Goal: Task Accomplishment & Management: Complete application form

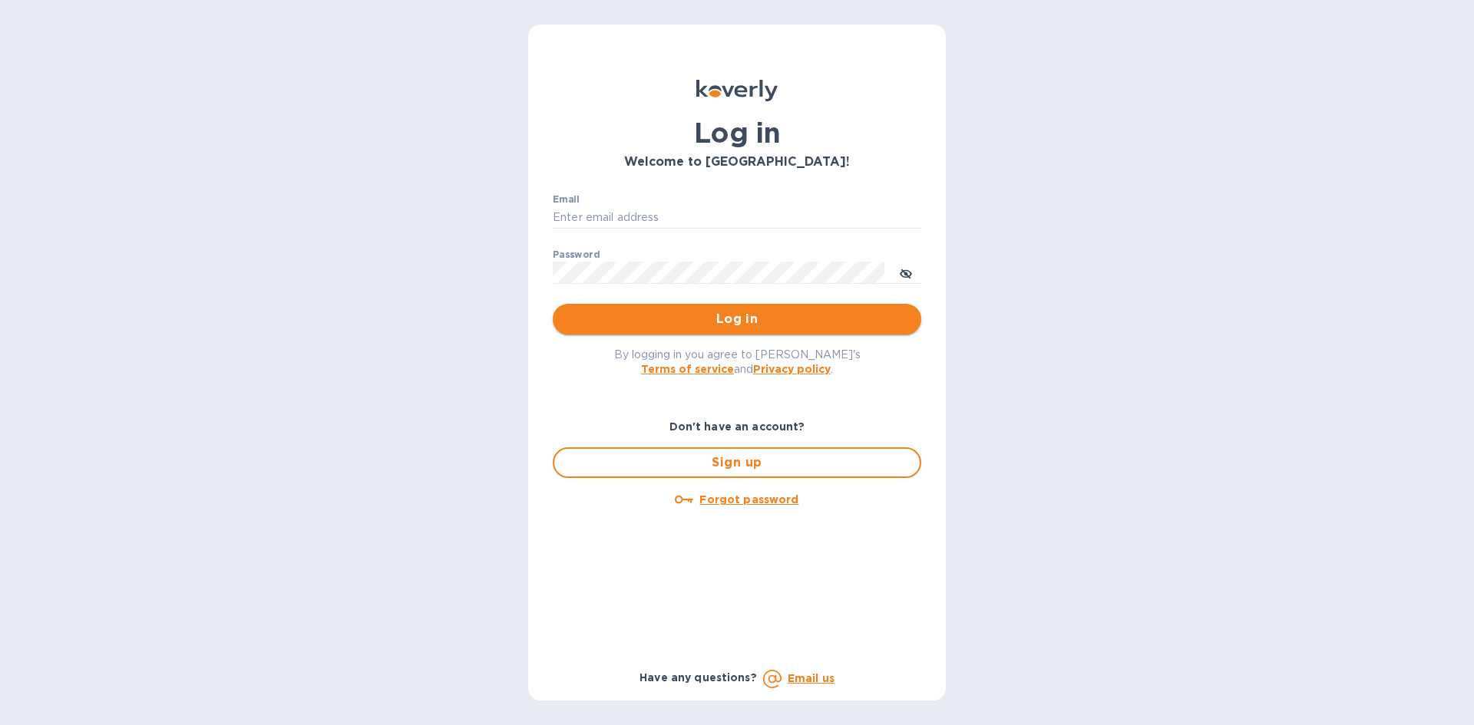
type input "Office@frgnyc.com"
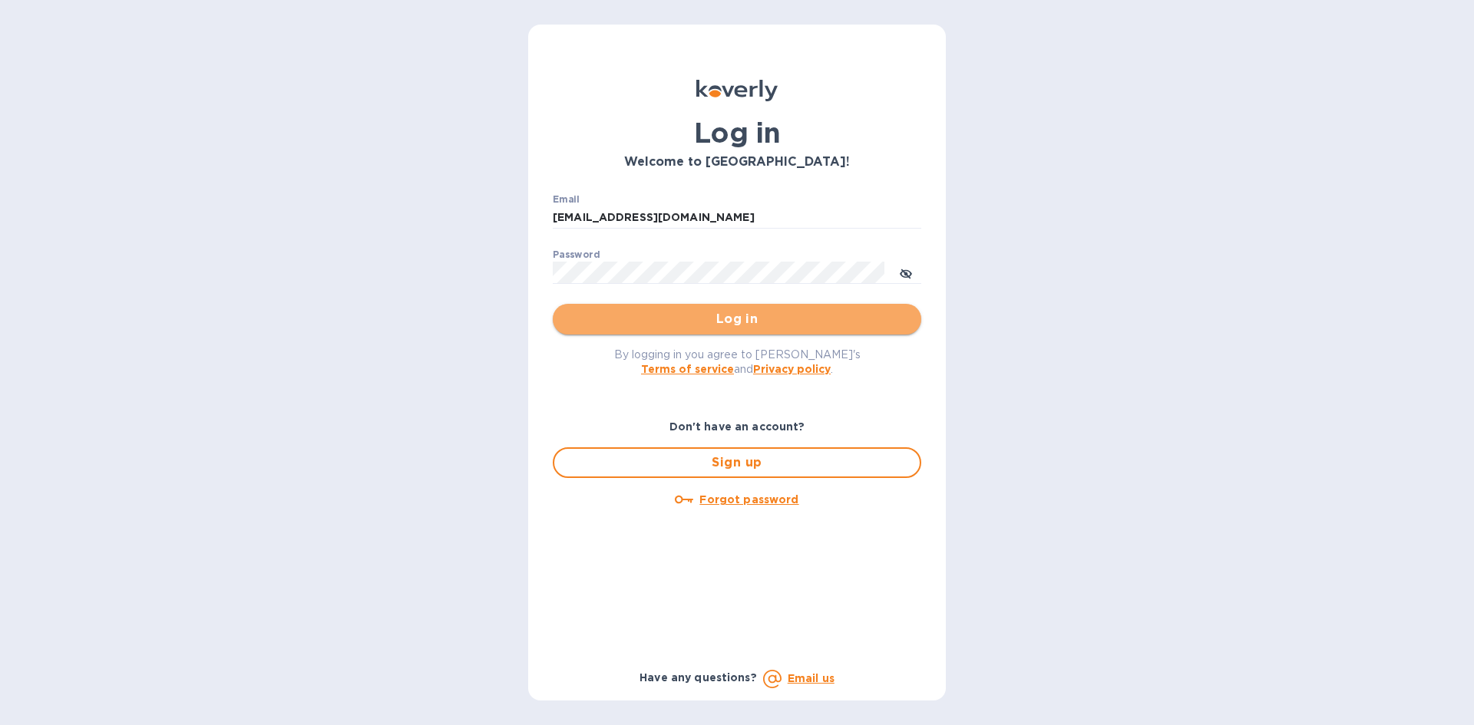
click at [702, 316] on span "Log in" at bounding box center [737, 319] width 344 height 18
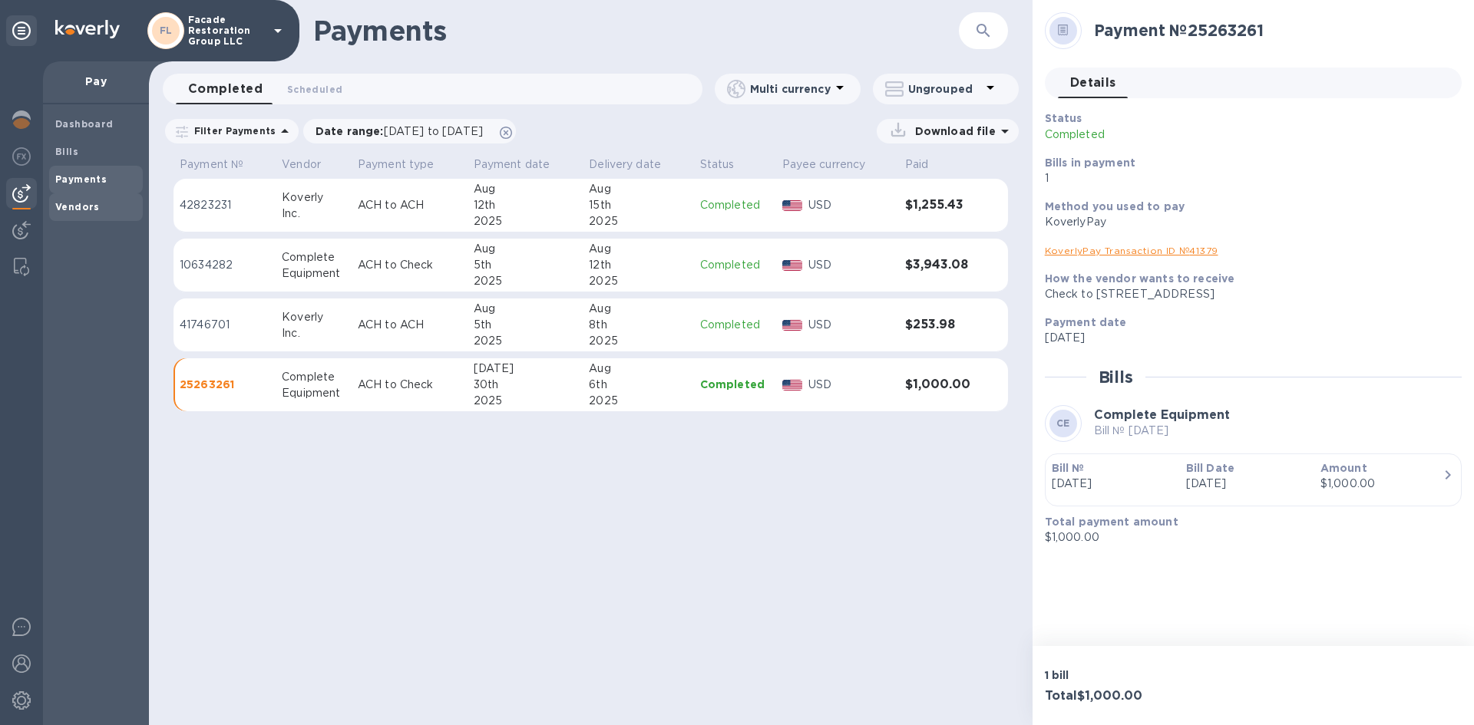
click at [51, 198] on div "Vendors" at bounding box center [96, 207] width 94 height 28
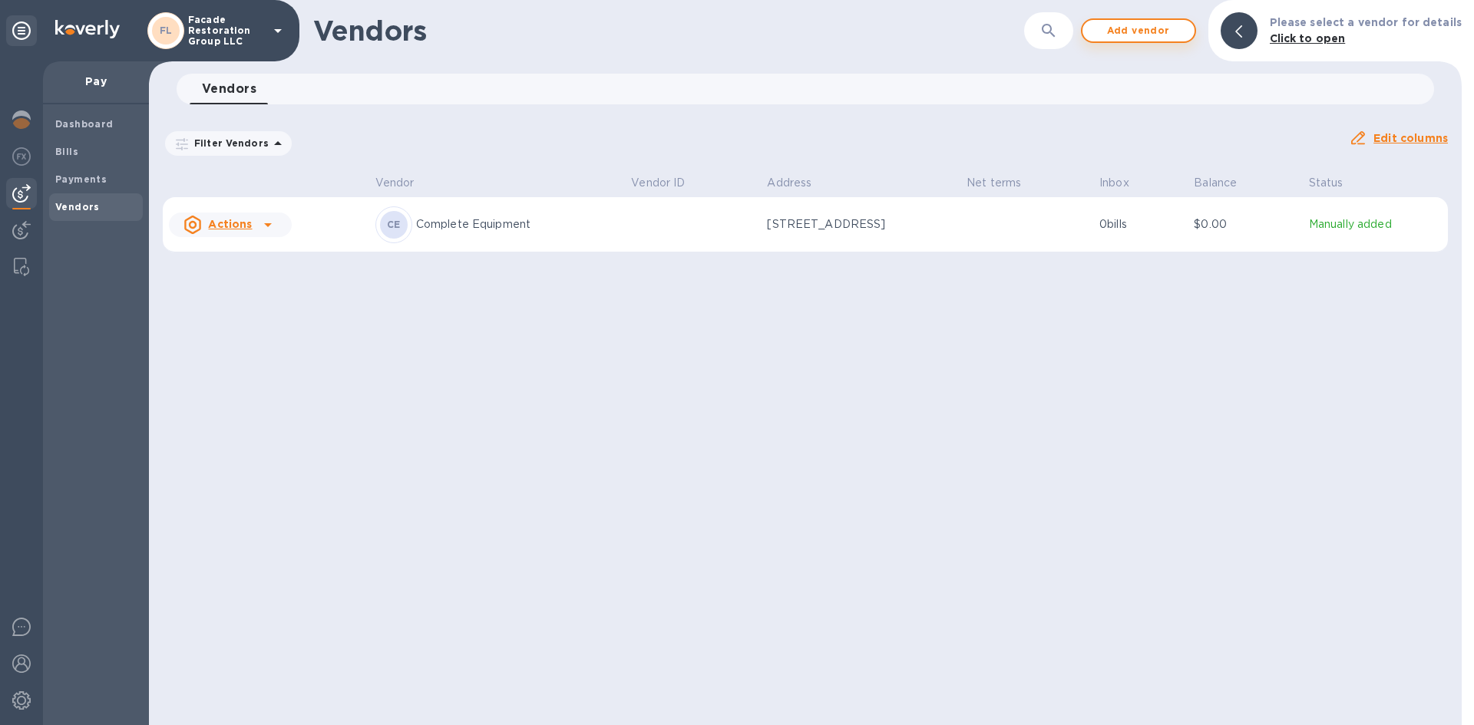
click at [1131, 20] on button "Add vendor" at bounding box center [1138, 30] width 115 height 25
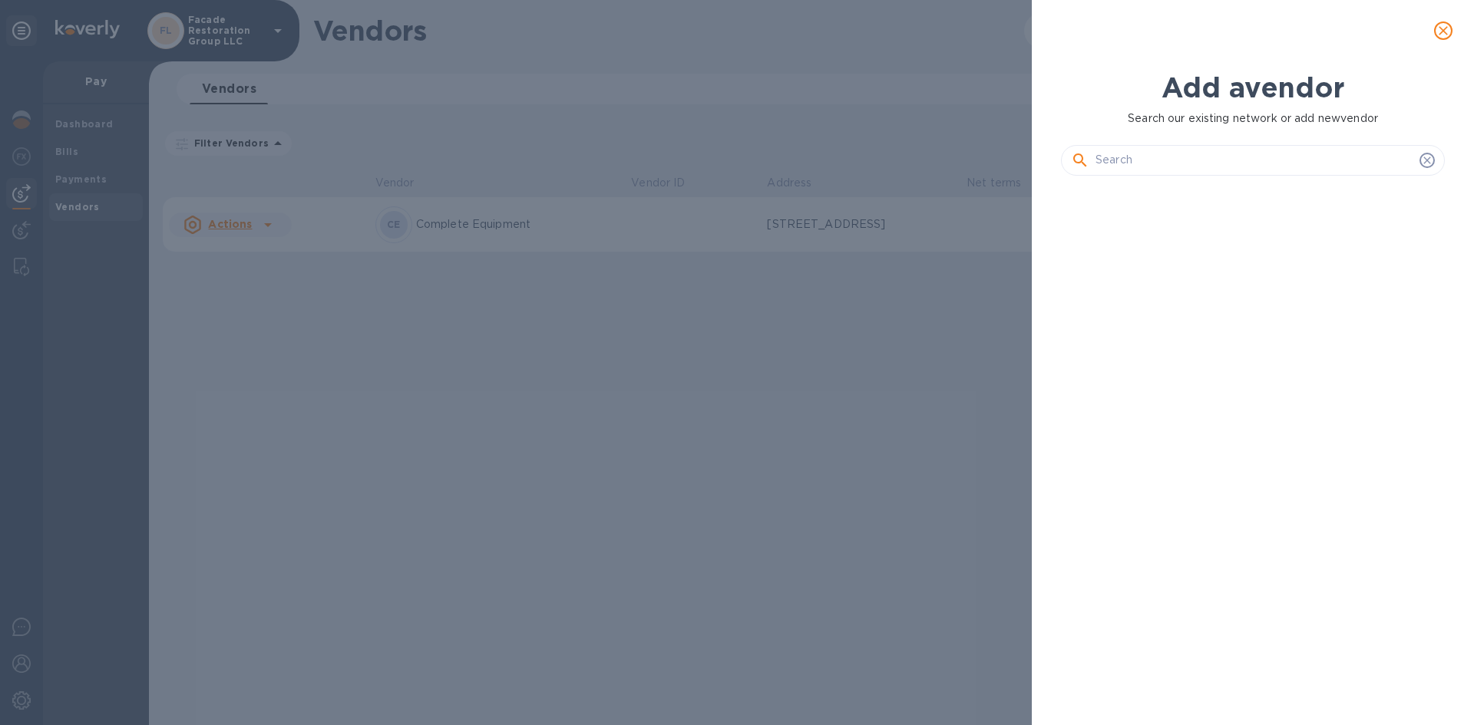
scroll to position [485, 390]
click at [1135, 163] on input "text" at bounding box center [1254, 160] width 318 height 23
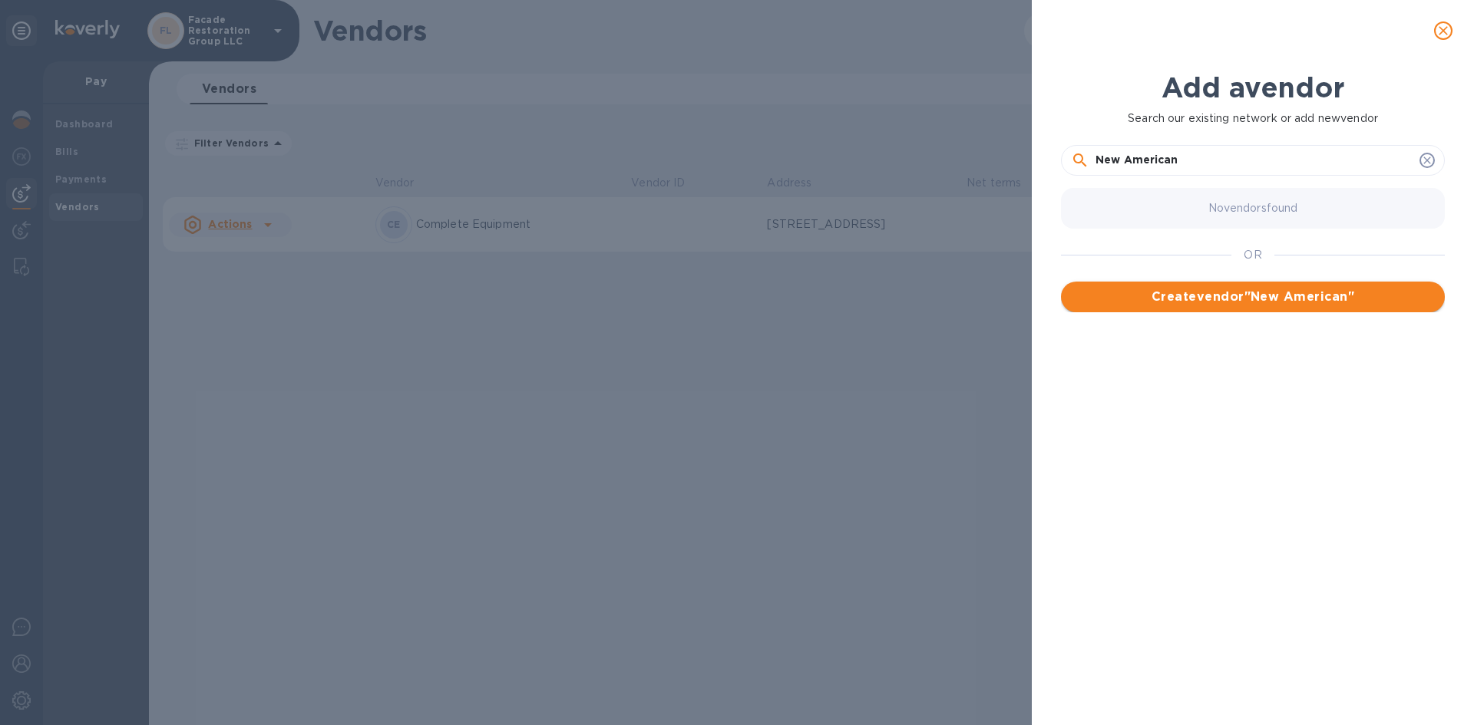
type input "New American"
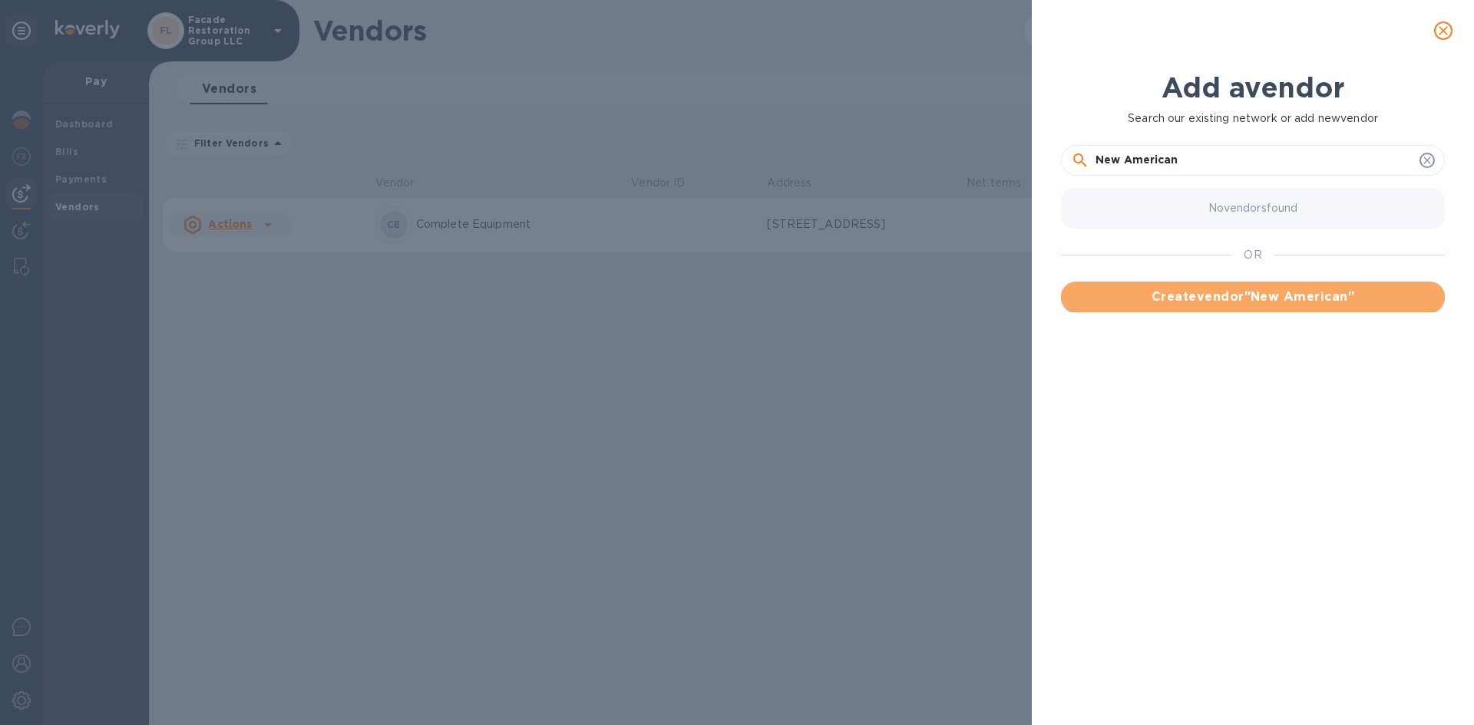
click at [1182, 292] on span "Create vendor " New American "" at bounding box center [1252, 297] width 359 height 18
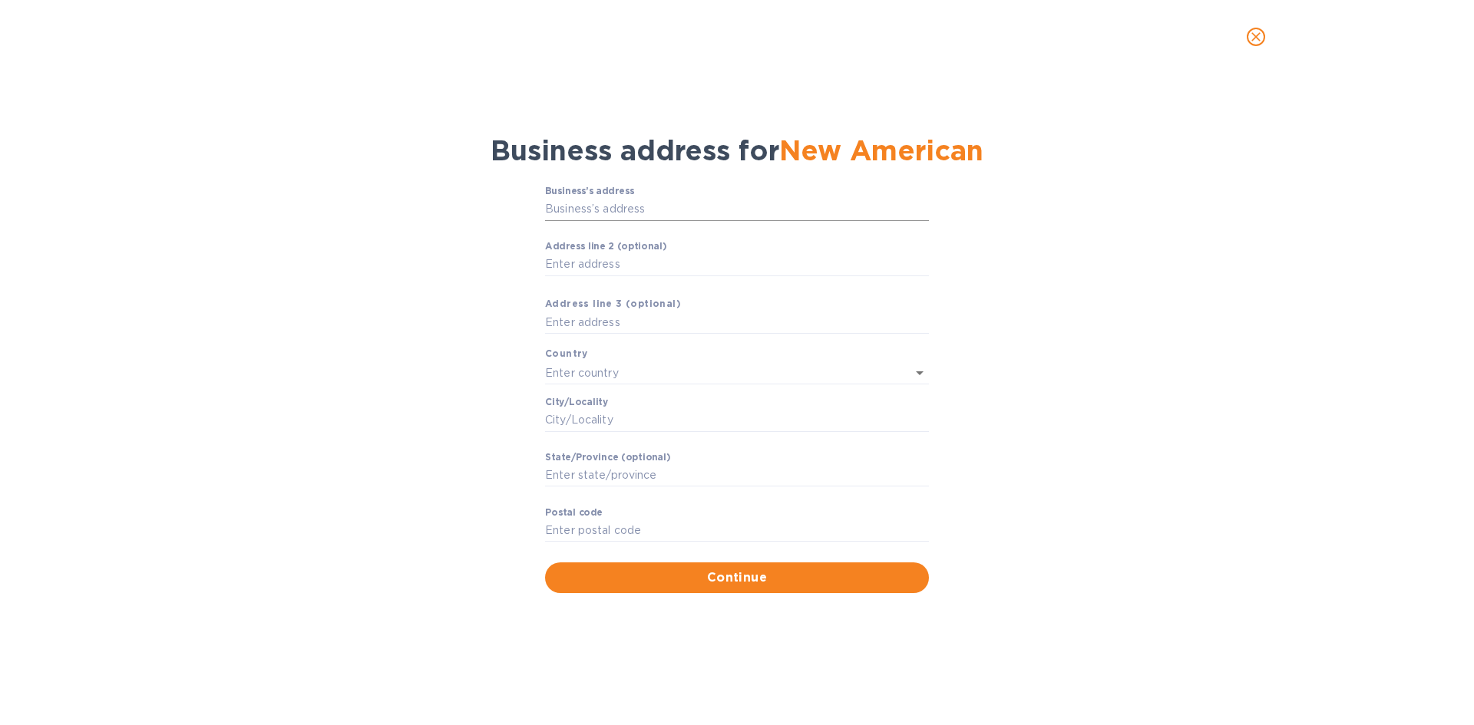
click at [603, 213] on input "Business’s аddress" at bounding box center [737, 209] width 384 height 23
click at [588, 210] on input "Business’s аddress" at bounding box center [737, 209] width 384 height 23
paste input "[STREET_ADDRESS]"
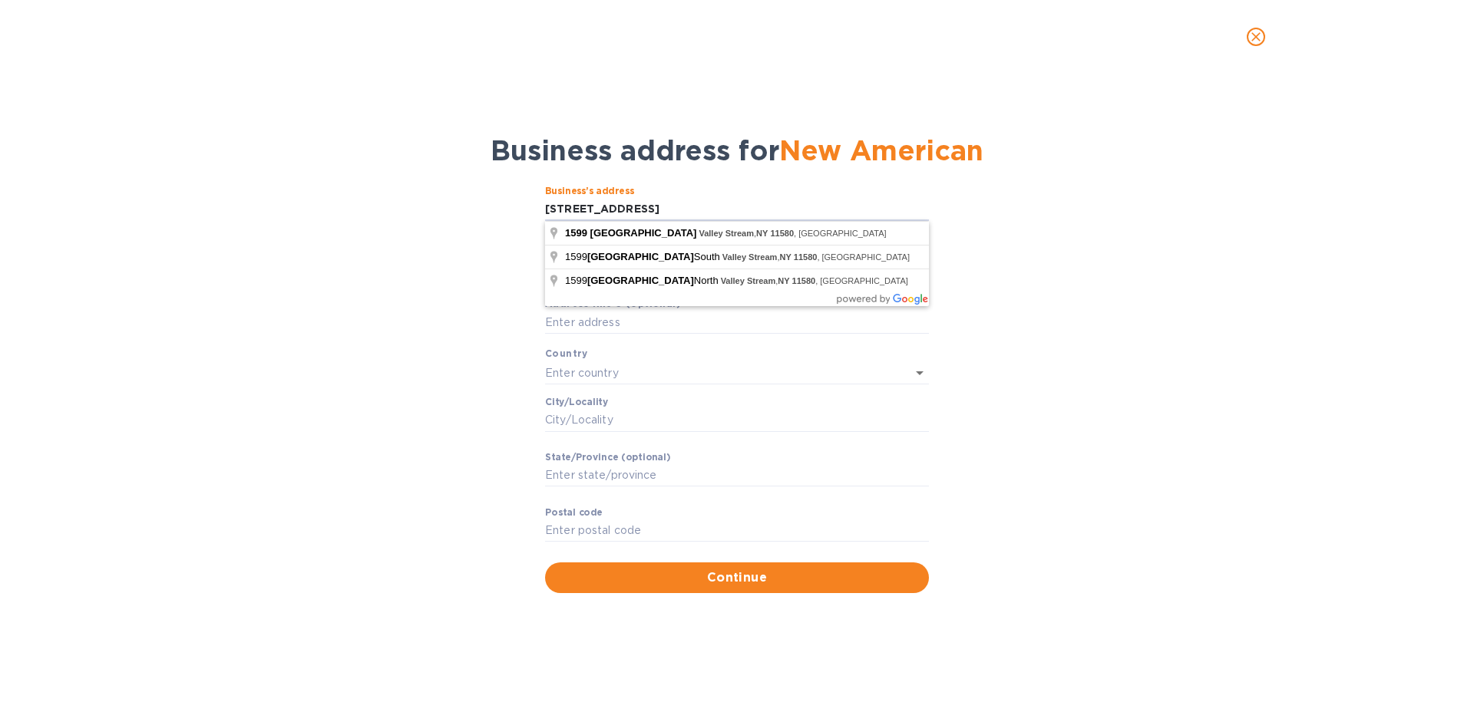
type input "[STREET_ADDRESS]"
click at [328, 110] on div "Business address for New American Business’s аddress [STREET_ADDRESS] ​ Аddress…" at bounding box center [737, 345] width 1434 height 514
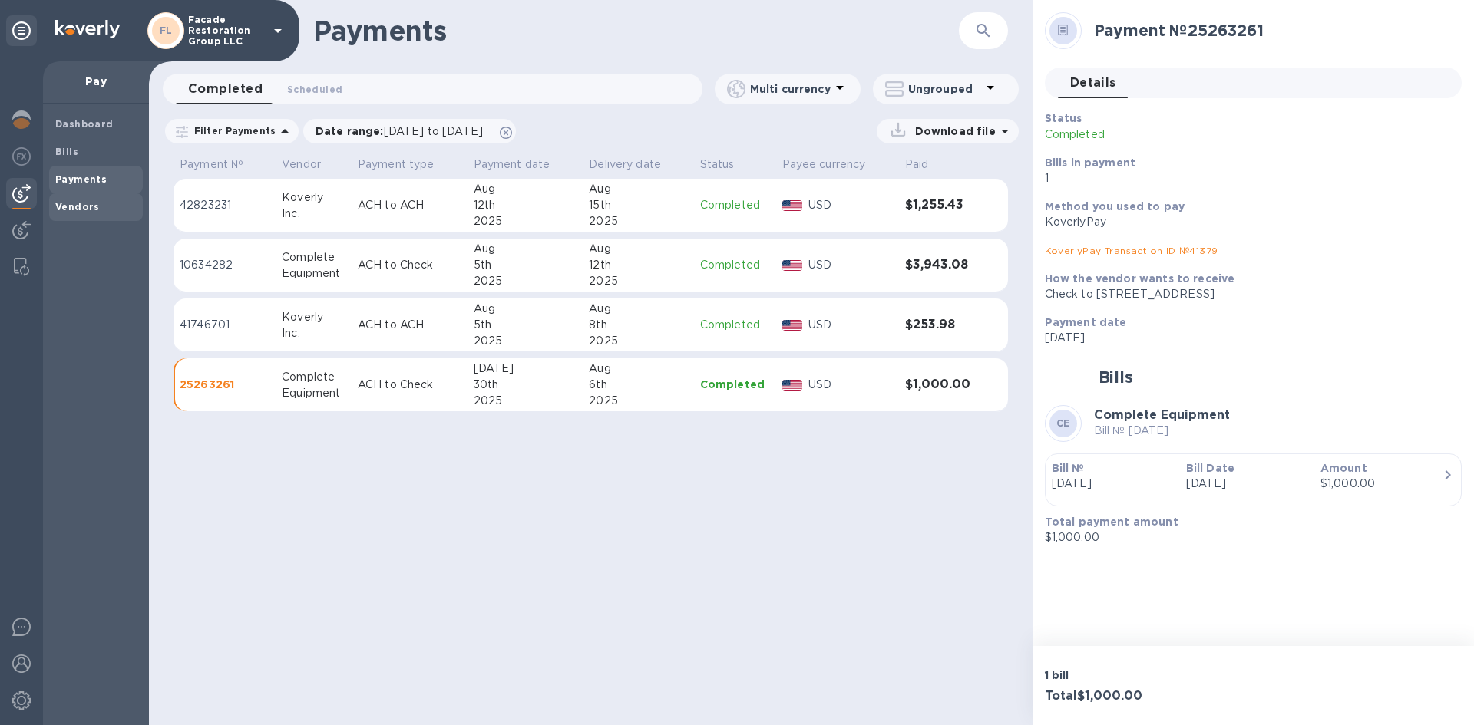
click at [81, 203] on b "Vendors" at bounding box center [77, 207] width 45 height 12
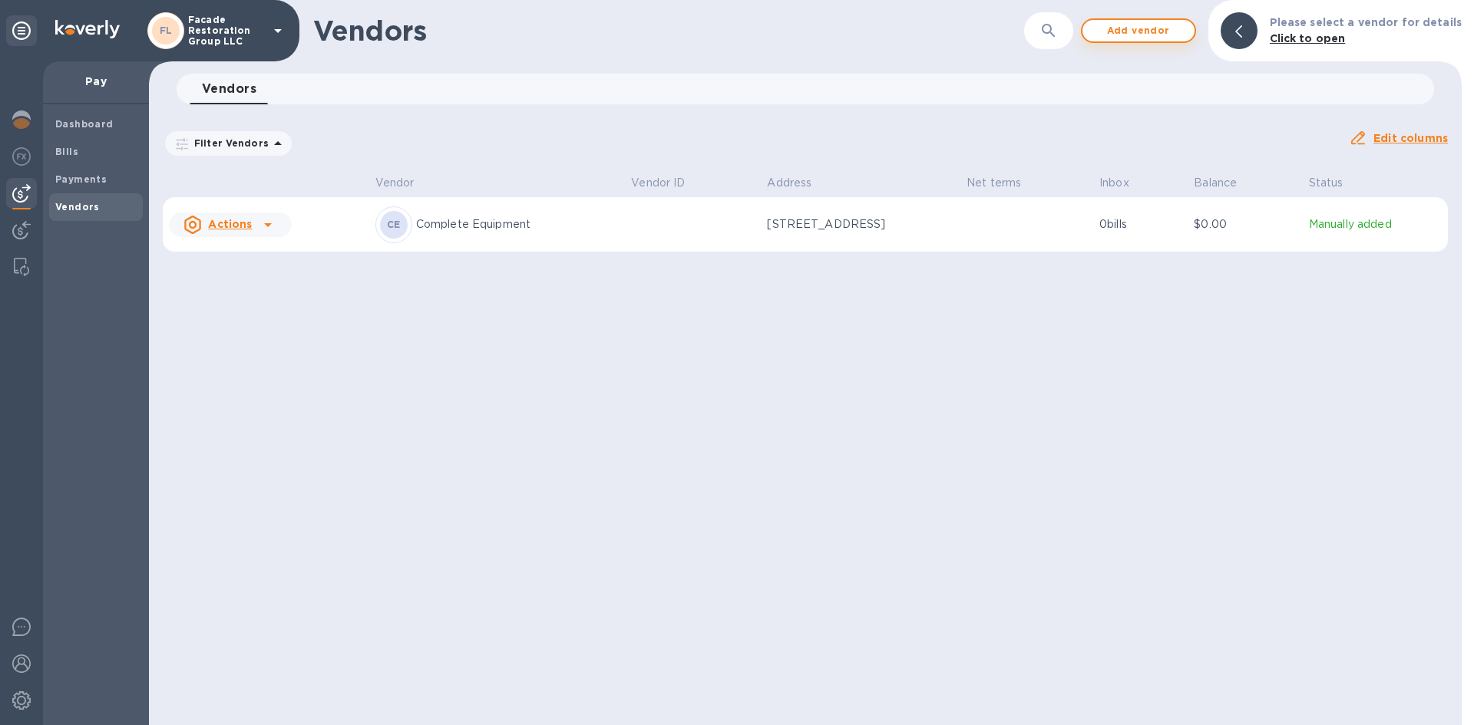
click at [1156, 28] on span "Add vendor" at bounding box center [1139, 30] width 88 height 18
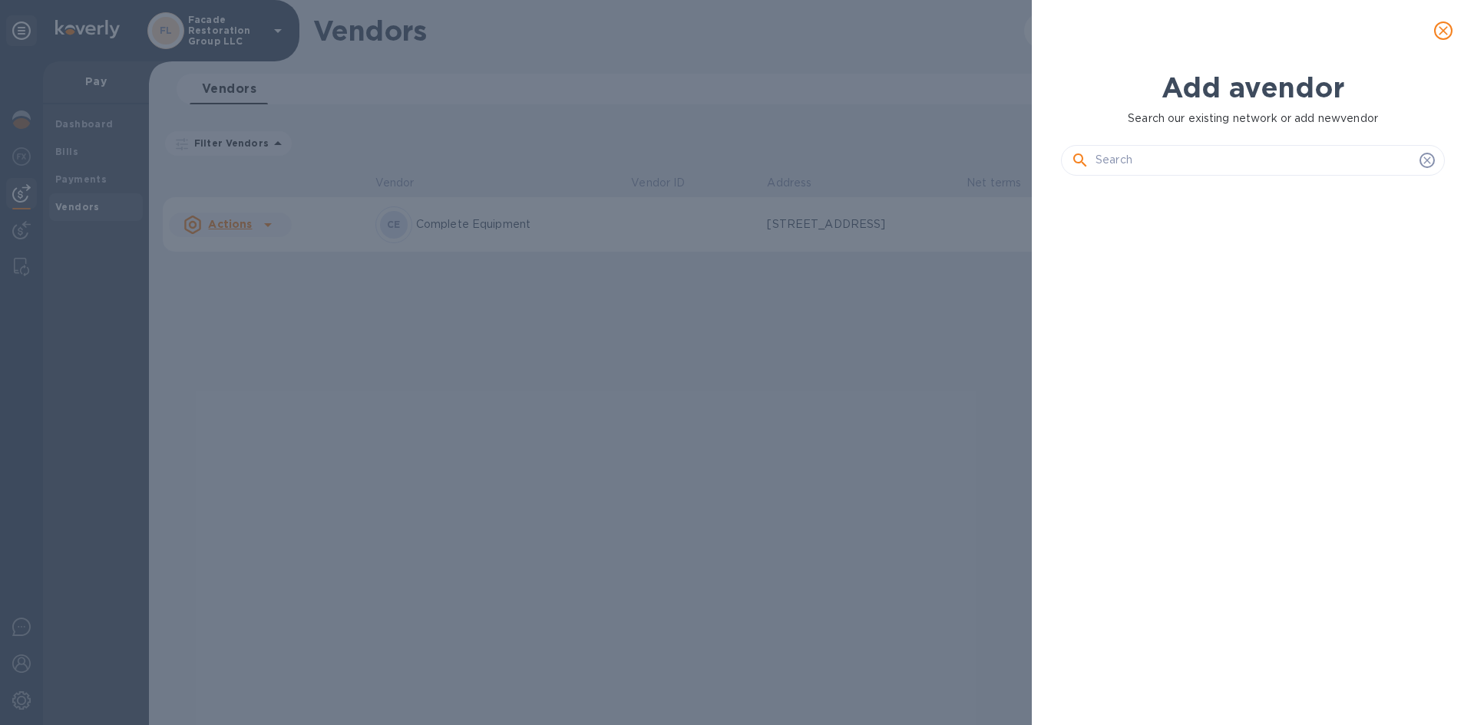
scroll to position [485, 390]
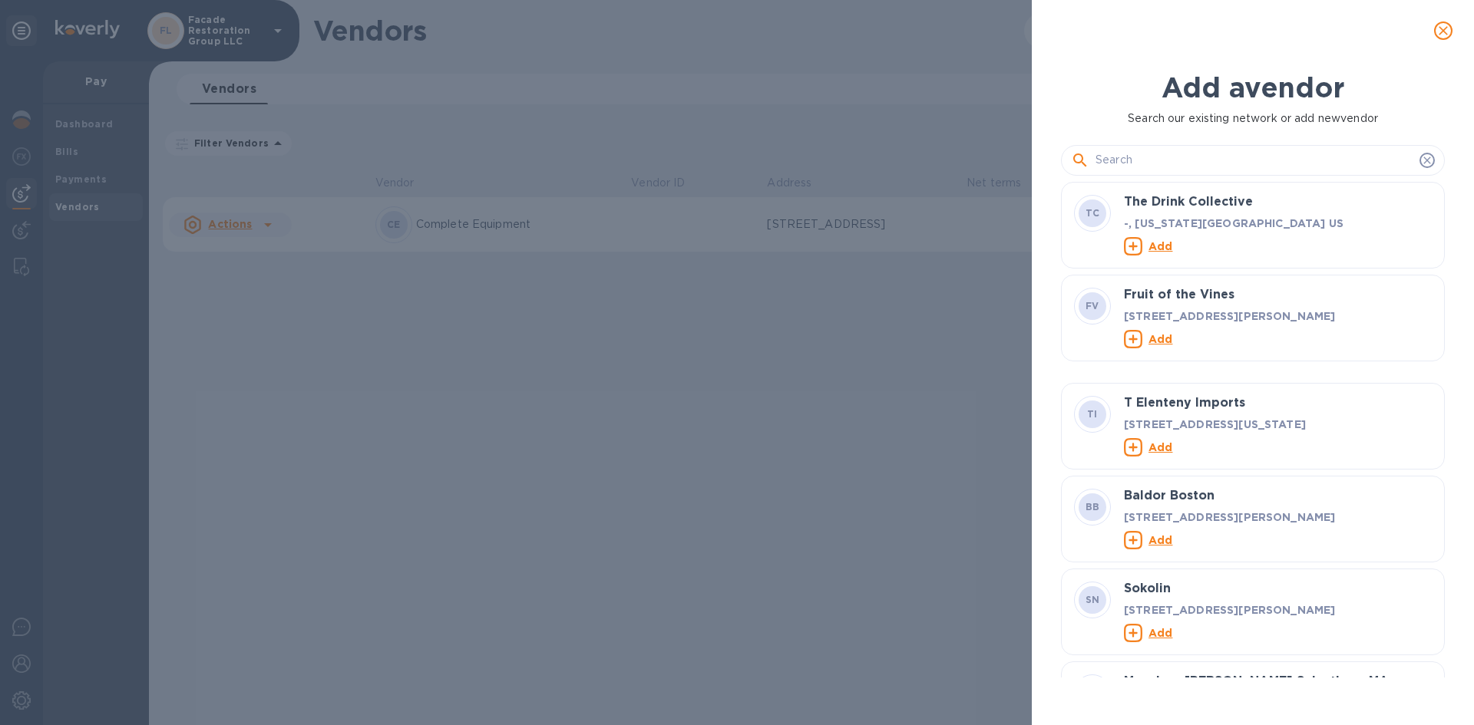
click at [1198, 173] on div at bounding box center [1253, 160] width 384 height 31
click at [1195, 163] on input "text" at bounding box center [1254, 160] width 318 height 23
paste input "New American Construction Inc"
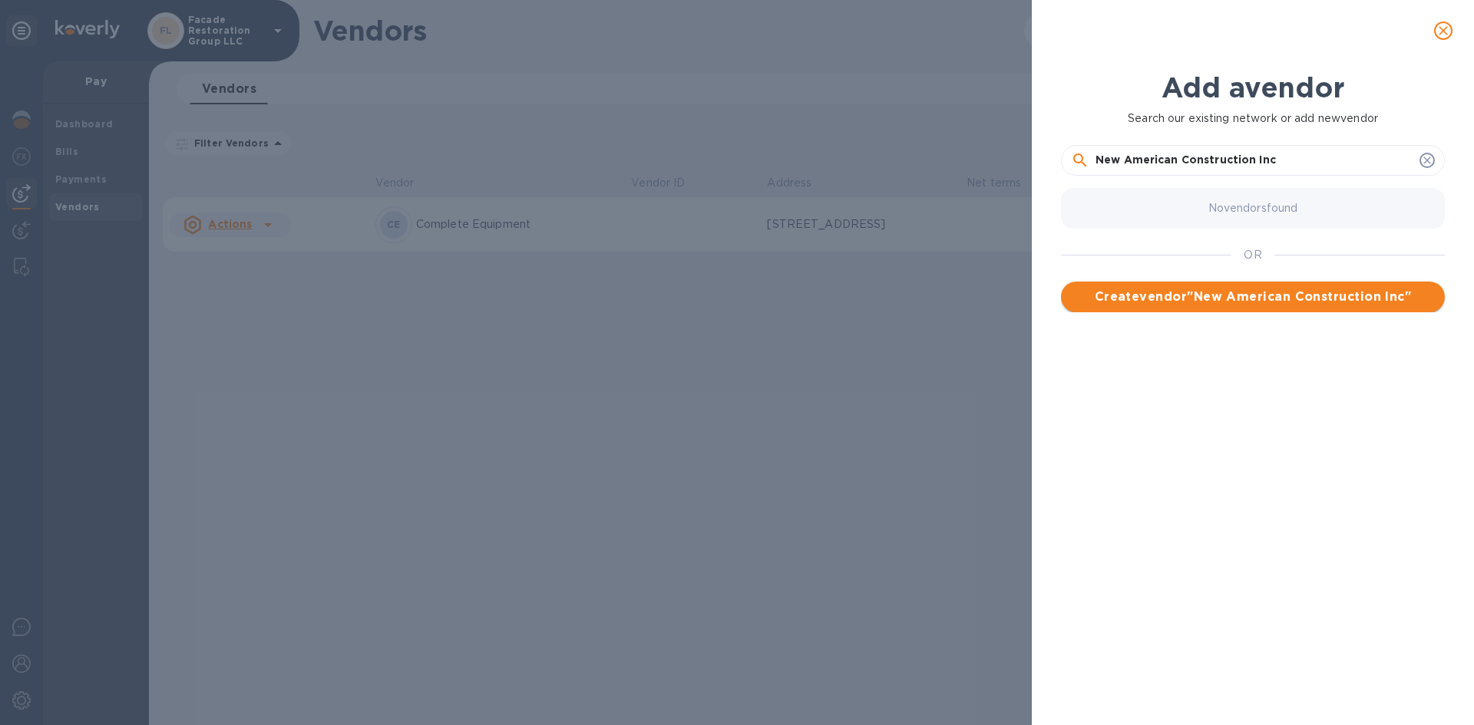
type input "New American Construction Inc"
click at [1172, 290] on span "Create vendor " New American Construction Inc "" at bounding box center [1252, 297] width 359 height 18
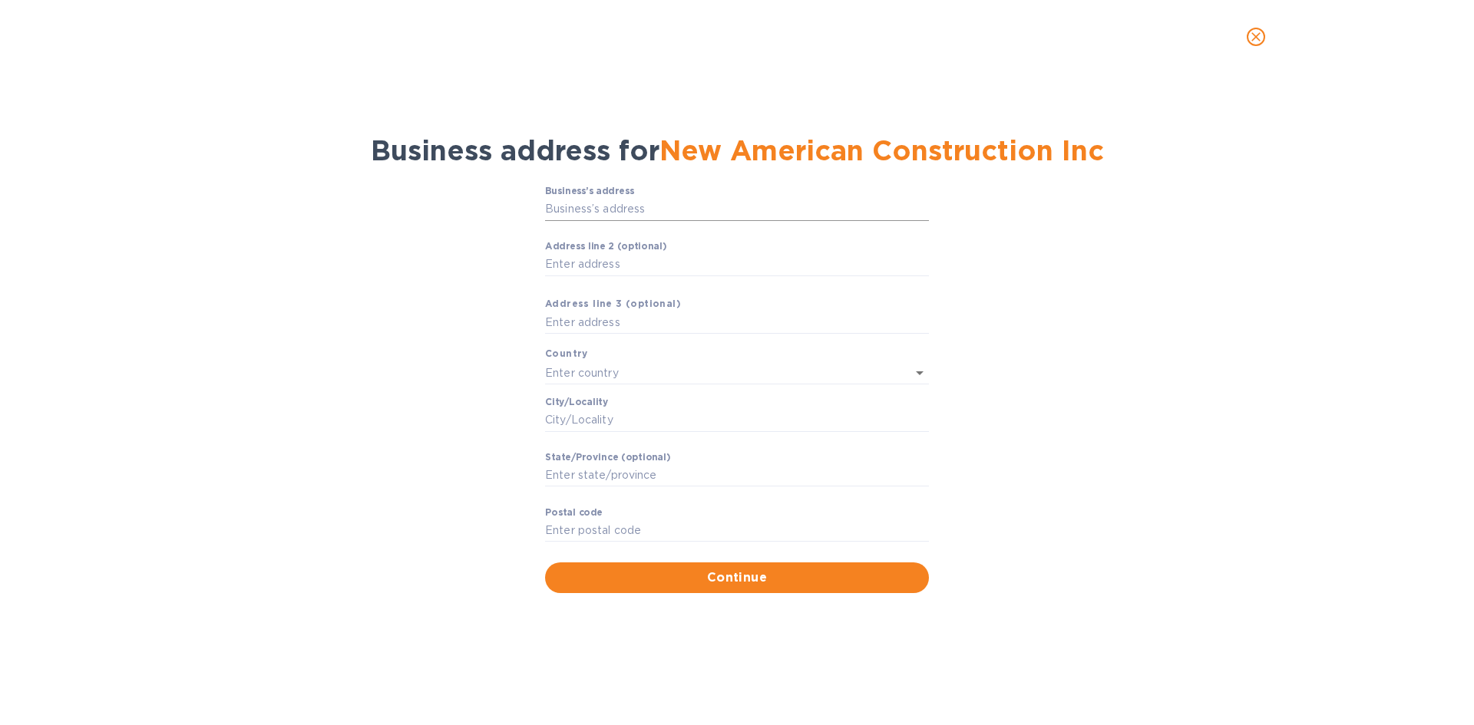
click at [627, 218] on input "Business’s аddress" at bounding box center [737, 209] width 384 height 23
drag, startPoint x: 666, startPoint y: 201, endPoint x: 652, endPoint y: 212, distance: 17.5
click at [654, 210] on input "Business’s аddress" at bounding box center [737, 209] width 384 height 23
paste input "[STREET_ADDRESS]"
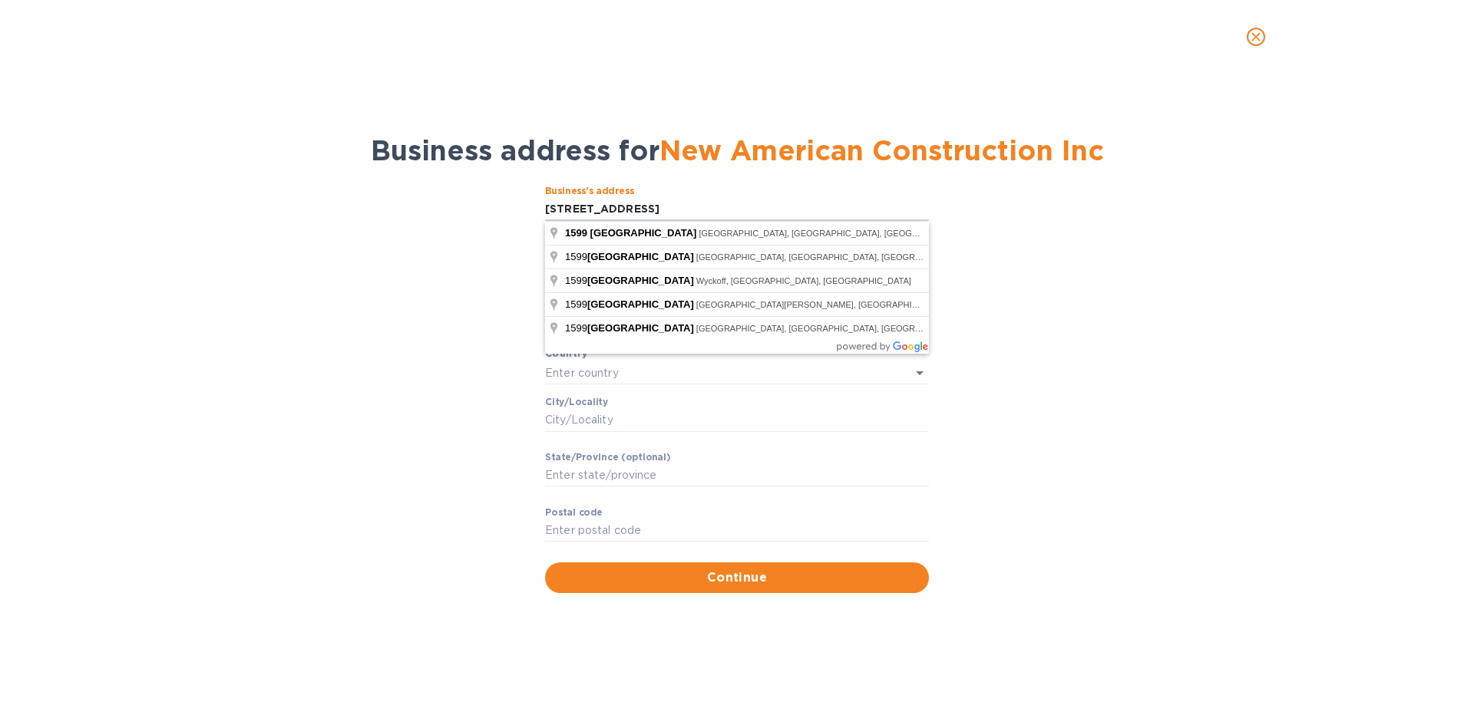
type input "[STREET_ADDRESS]"
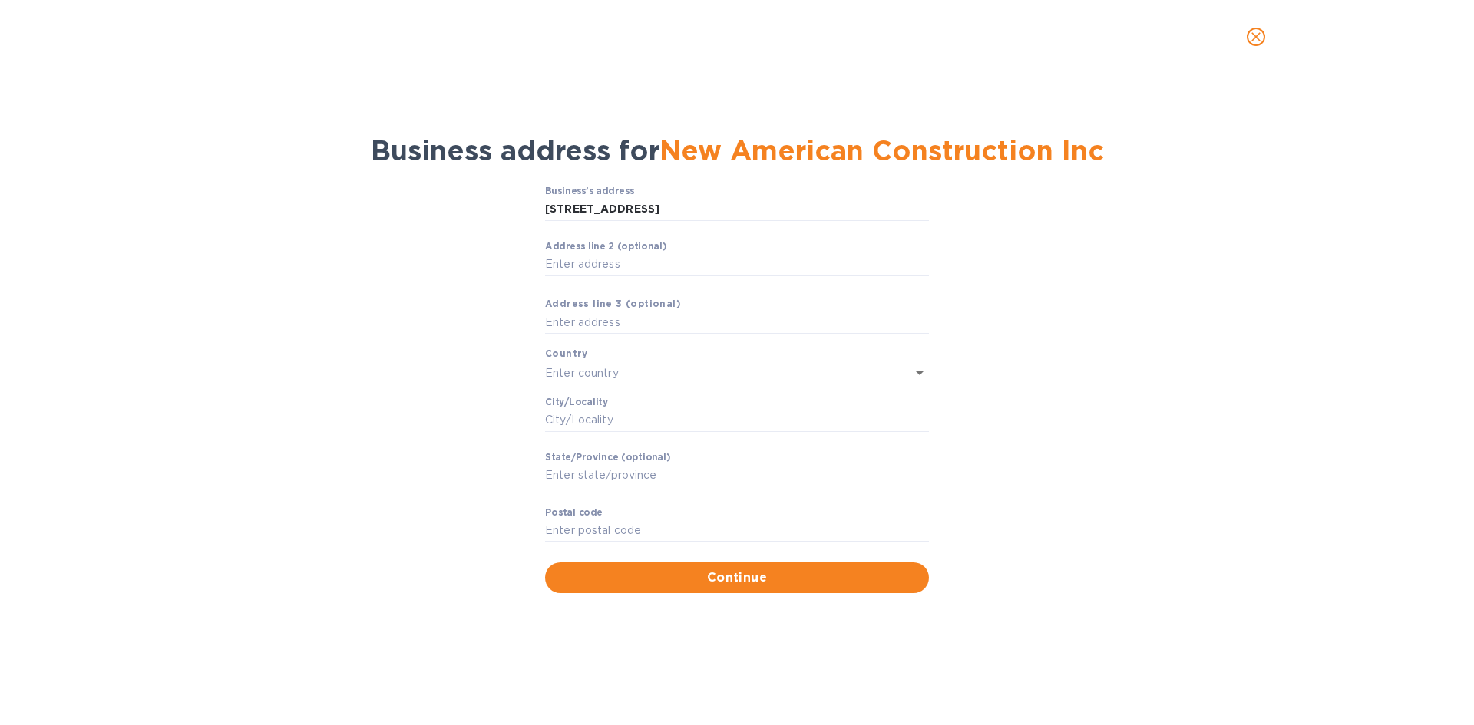
click at [583, 362] on input "text" at bounding box center [715, 373] width 341 height 22
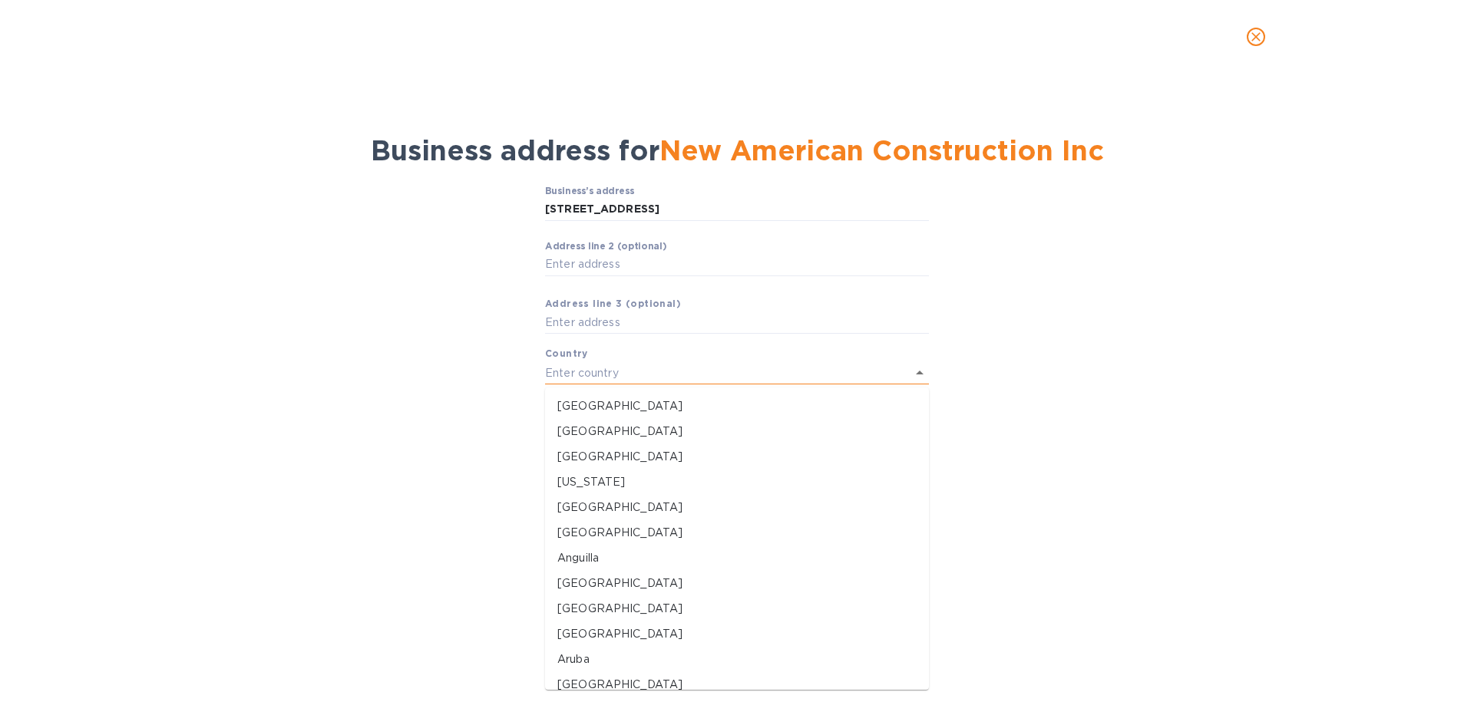
type input "[GEOGRAPHIC_DATA]"
type input "Suffern"
type input "[GEOGRAPHIC_DATA]"
type input "10901"
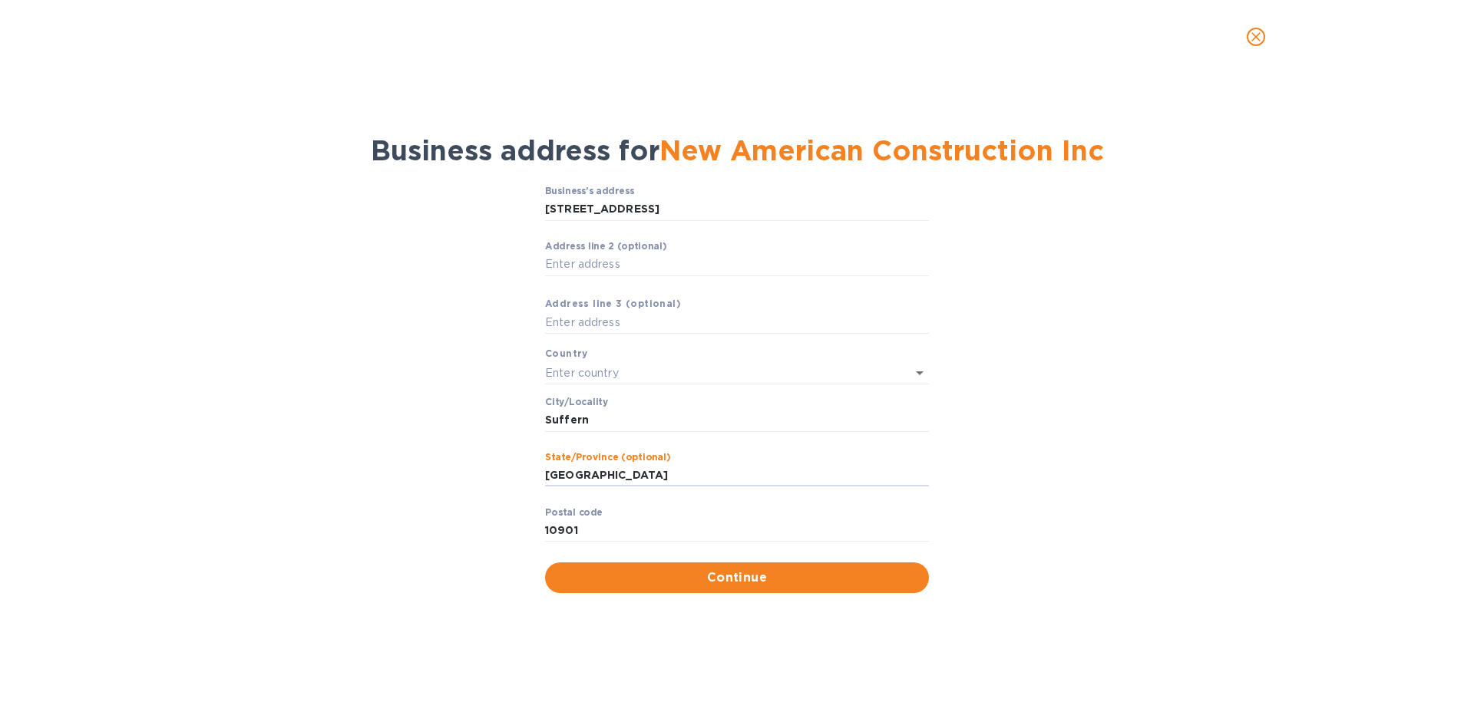
drag, startPoint x: 632, startPoint y: 484, endPoint x: 516, endPoint y: 495, distance: 116.5
click at [516, 495] on div "Business’s аddress [STREET_ADDRESS] ​ Аddress line 2 (optional) ​ Аddress line …" at bounding box center [737, 389] width 1434 height 425
paste input "[GEOGRAPHIC_DATA]"
drag, startPoint x: 687, startPoint y: 473, endPoint x: 646, endPoint y: 480, distance: 41.3
click at [646, 480] on input "[GEOGRAPHIC_DATA]" at bounding box center [737, 475] width 384 height 23
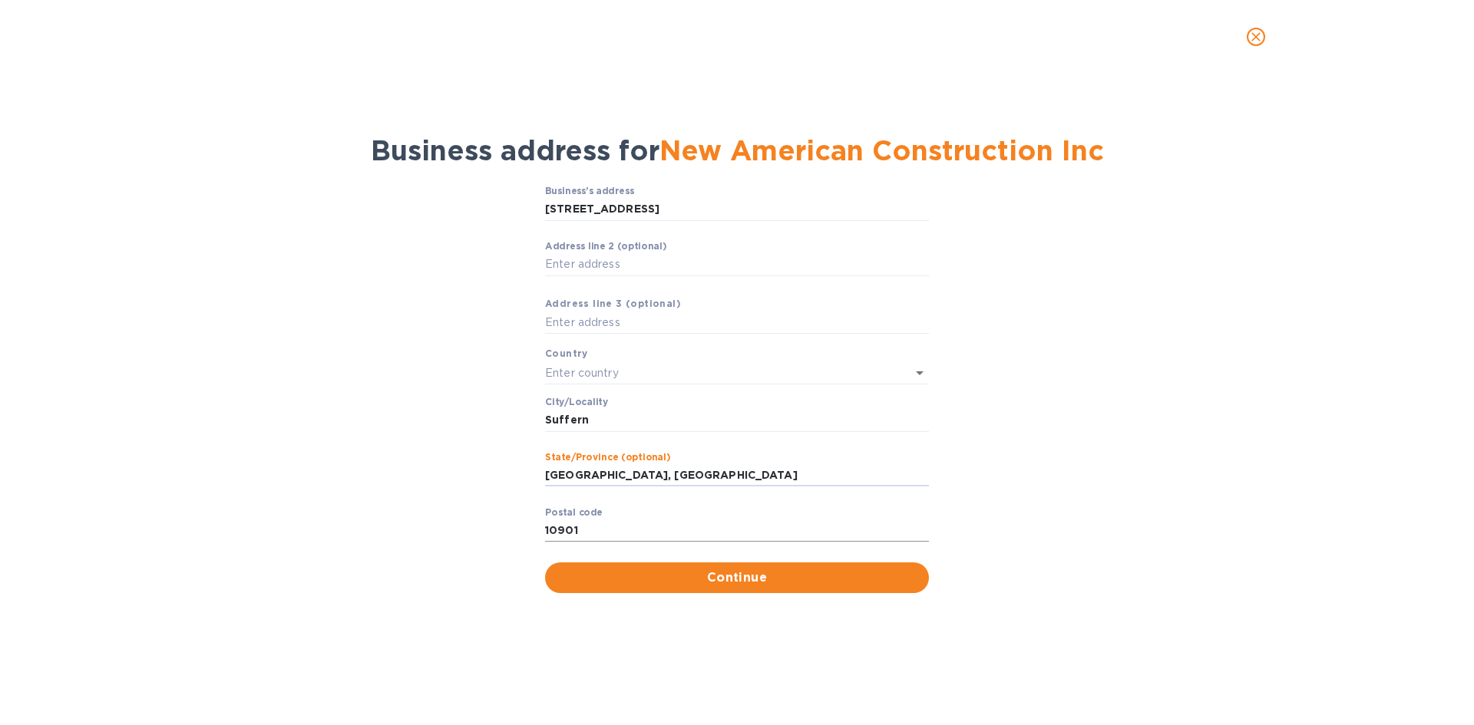
type input "[GEOGRAPHIC_DATA], [GEOGRAPHIC_DATA]"
drag, startPoint x: 612, startPoint y: 534, endPoint x: 528, endPoint y: 534, distance: 83.7
click at [528, 534] on div "Business’s аddress [STREET_ADDRESS] ​ Аddress line 2 (optional) ​ Аddress line …" at bounding box center [737, 389] width 1434 height 425
paste input "1580"
type input "11580"
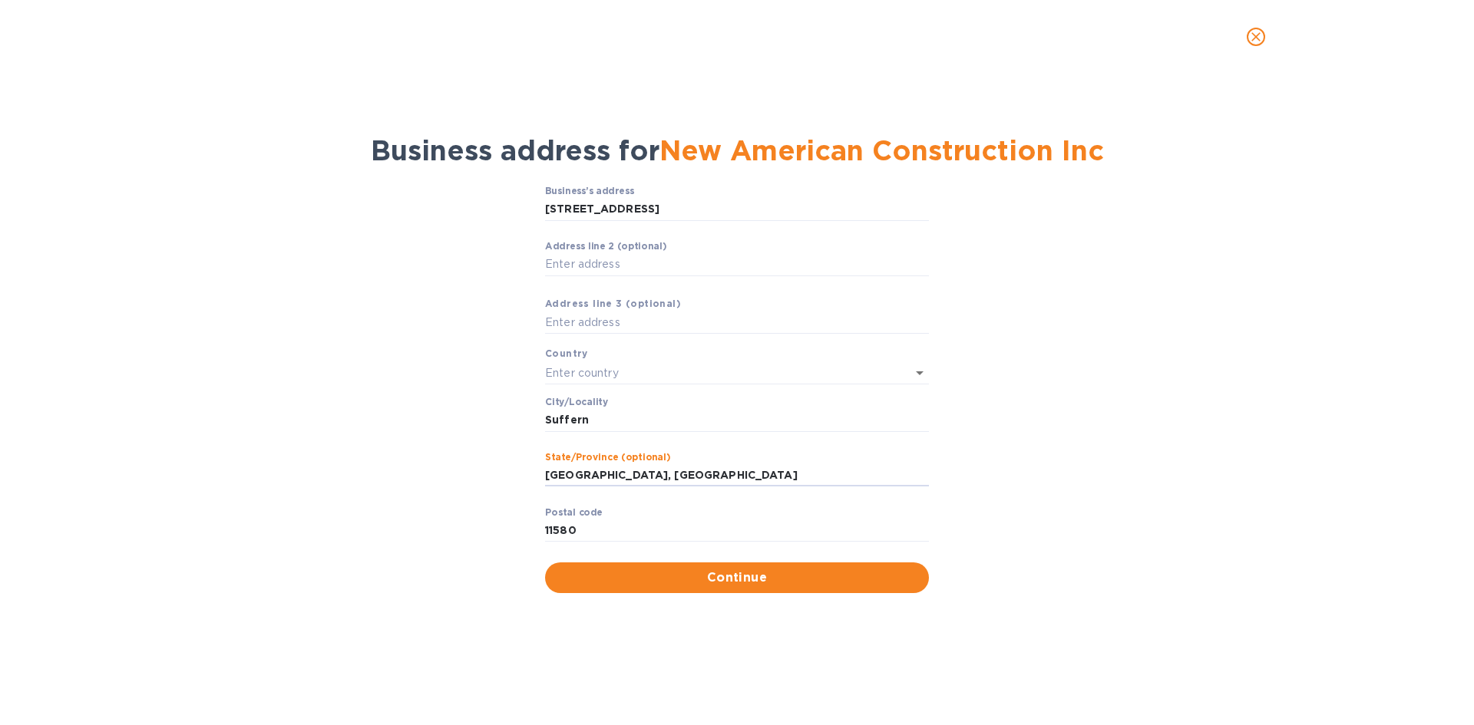
drag, startPoint x: 619, startPoint y: 470, endPoint x: 471, endPoint y: 460, distance: 148.5
click at [471, 460] on div "Business’s аddress [STREET_ADDRESS] ​ Аddress line 2 (optional) ​ Аddress line …" at bounding box center [737, 389] width 1434 height 425
type input ", [GEOGRAPHIC_DATA]"
drag, startPoint x: 619, startPoint y: 416, endPoint x: 513, endPoint y: 423, distance: 106.2
click at [513, 423] on div "Business’s аddress [STREET_ADDRESS] ​ Аddress line 2 (optional) ​ Аddress line …" at bounding box center [737, 389] width 1434 height 425
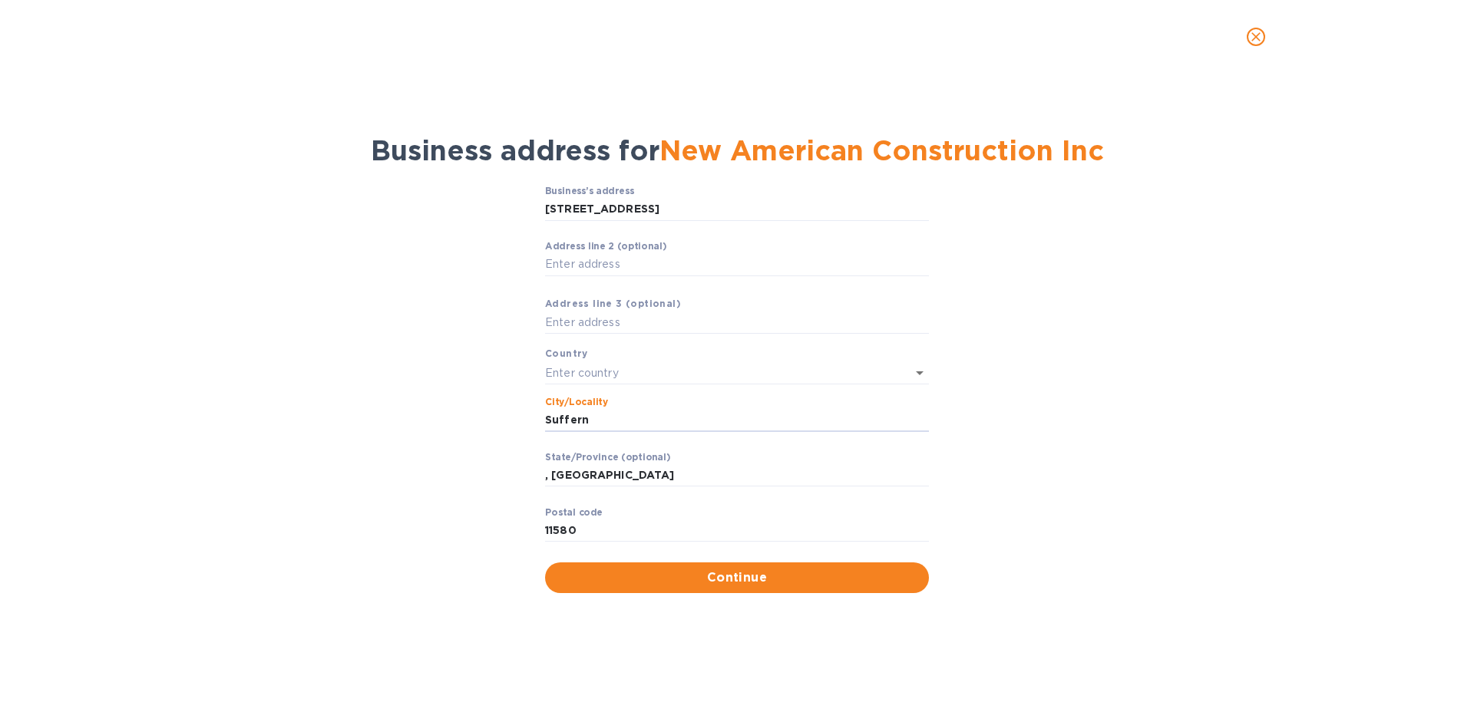
paste input "Valley Stream"
type input "Valley Stream"
drag, startPoint x: 556, startPoint y: 474, endPoint x: 538, endPoint y: 484, distance: 19.9
click at [551, 476] on input ", [GEOGRAPHIC_DATA]" at bounding box center [737, 475] width 384 height 23
type input "NY"
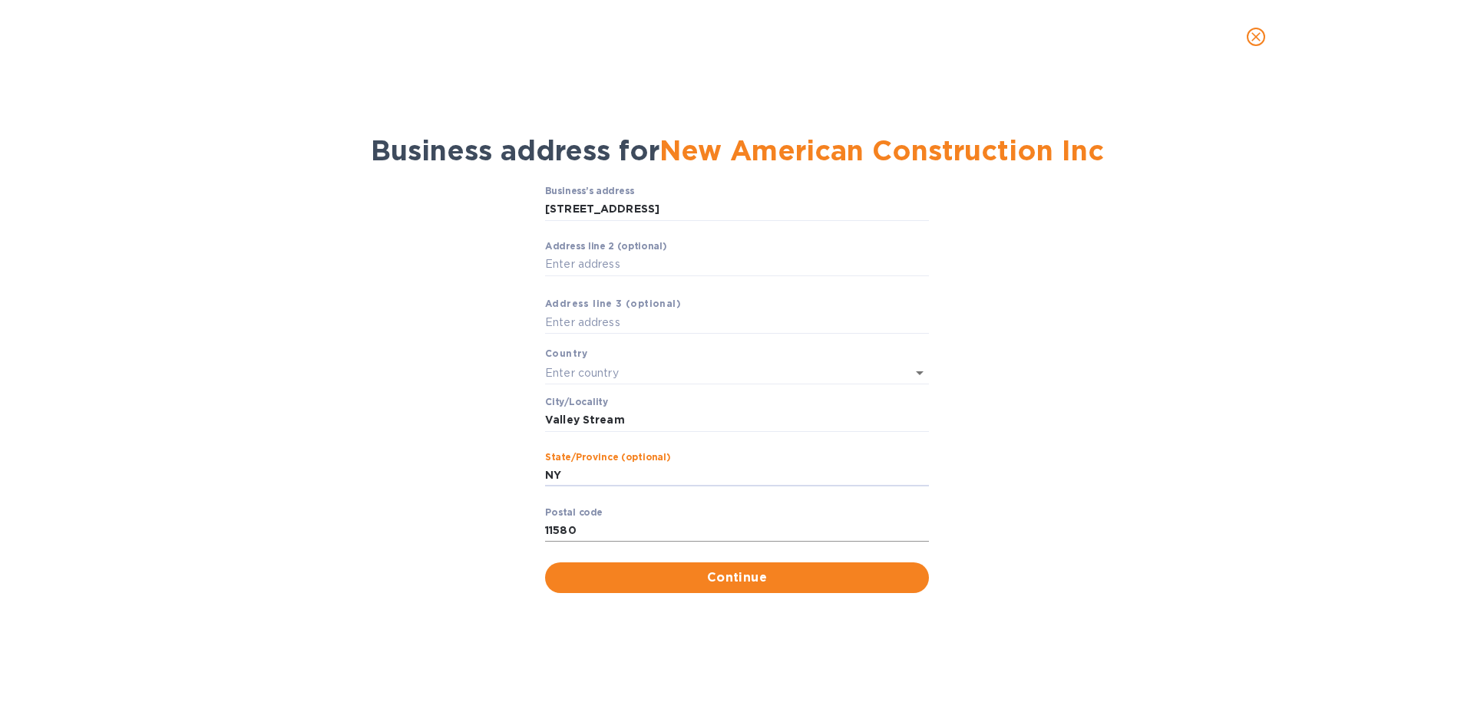
click at [546, 534] on input "11580" at bounding box center [737, 531] width 384 height 23
click at [685, 575] on span "Continue" at bounding box center [736, 578] width 359 height 18
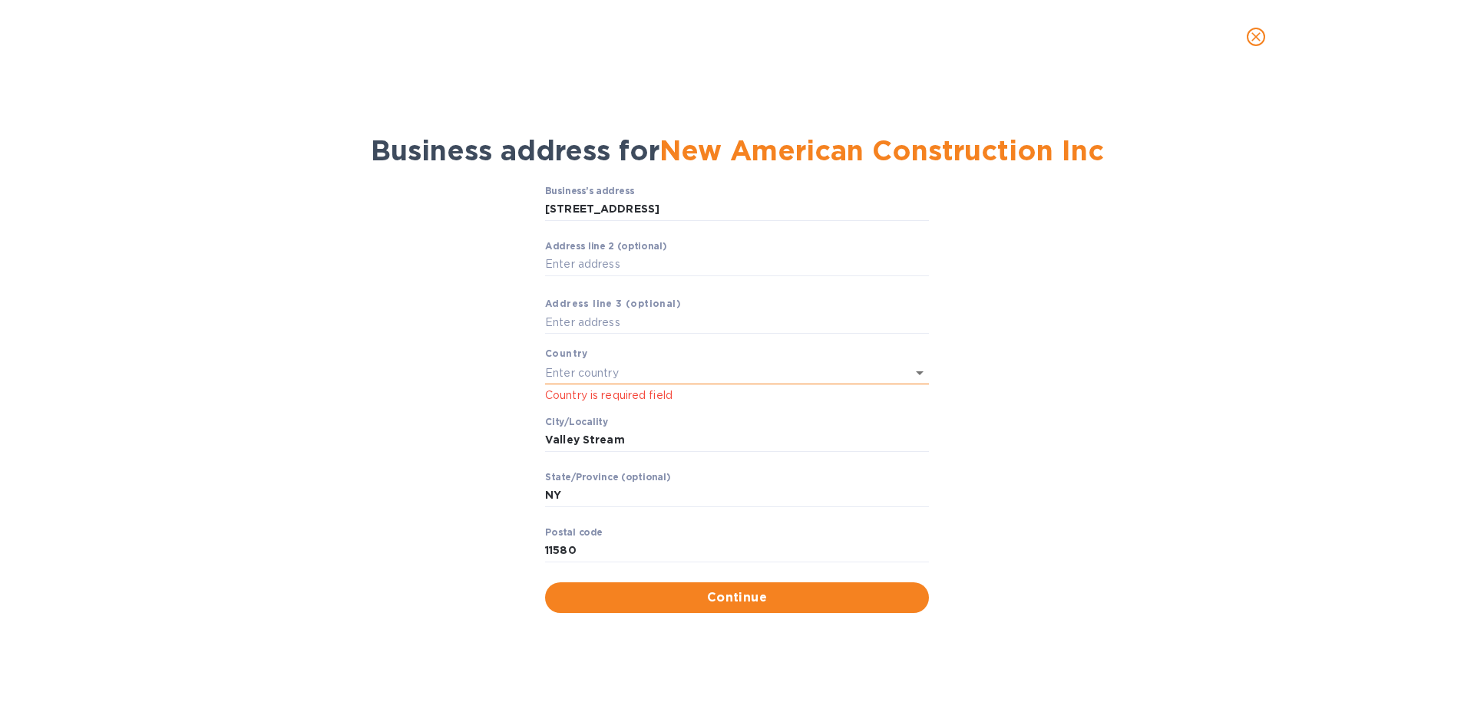
click at [574, 373] on input "text" at bounding box center [715, 373] width 341 height 22
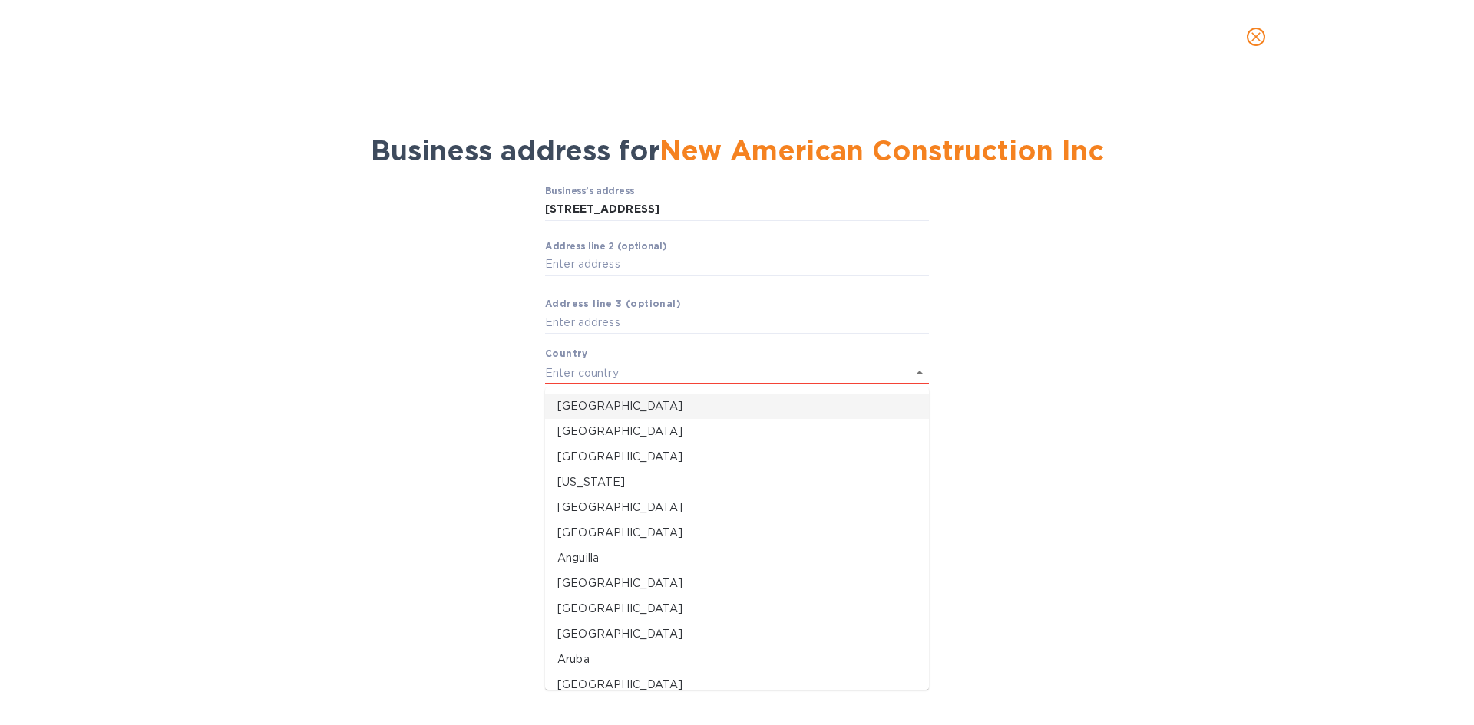
click at [593, 411] on p "[GEOGRAPHIC_DATA]" at bounding box center [736, 406] width 359 height 16
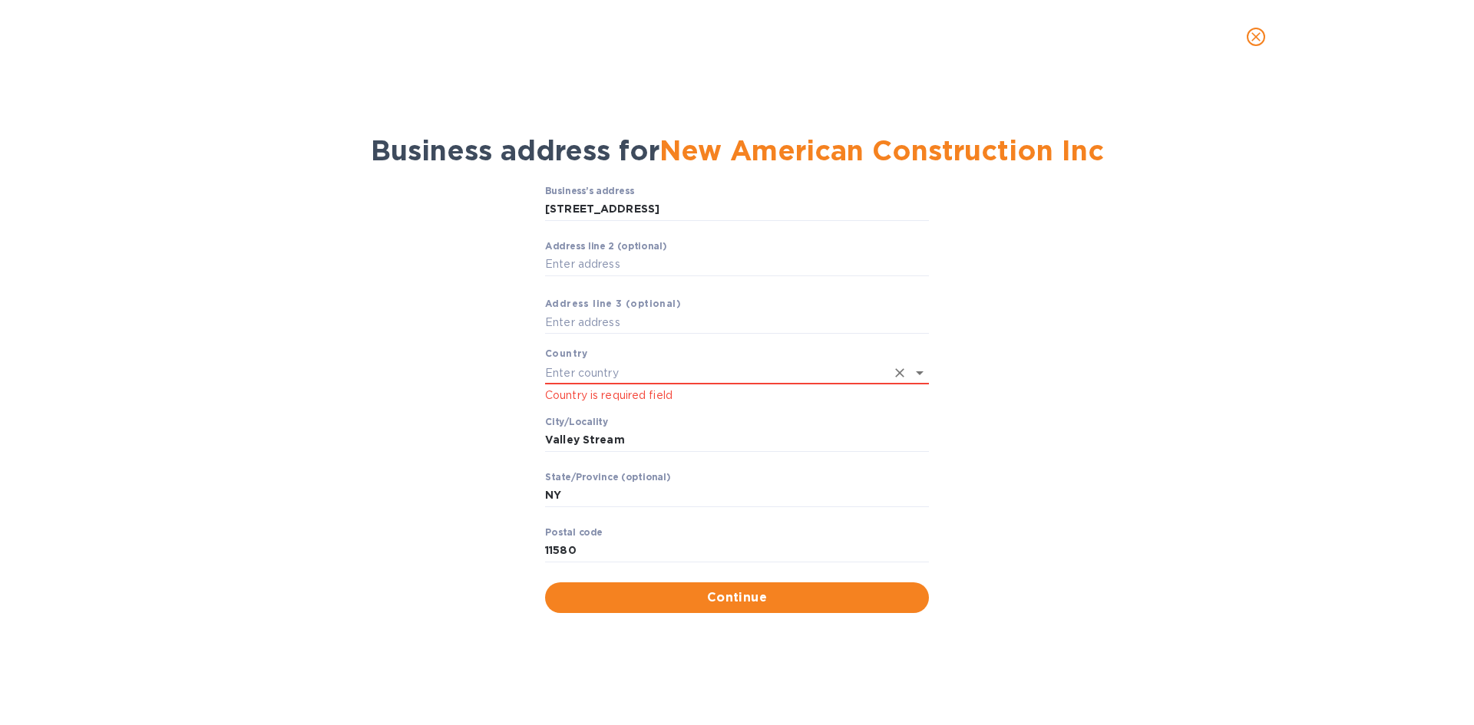
type input "[GEOGRAPHIC_DATA]"
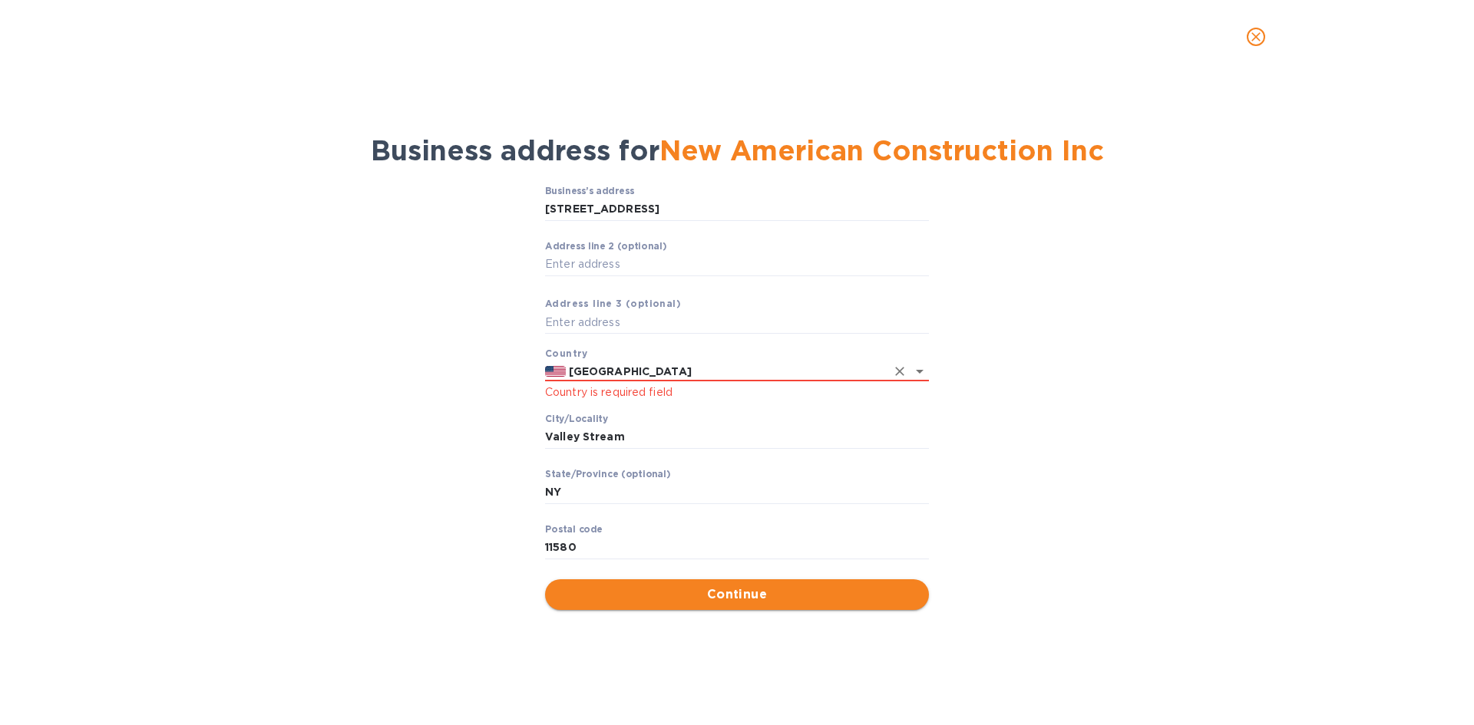
click at [686, 591] on span "Continue" at bounding box center [736, 595] width 359 height 18
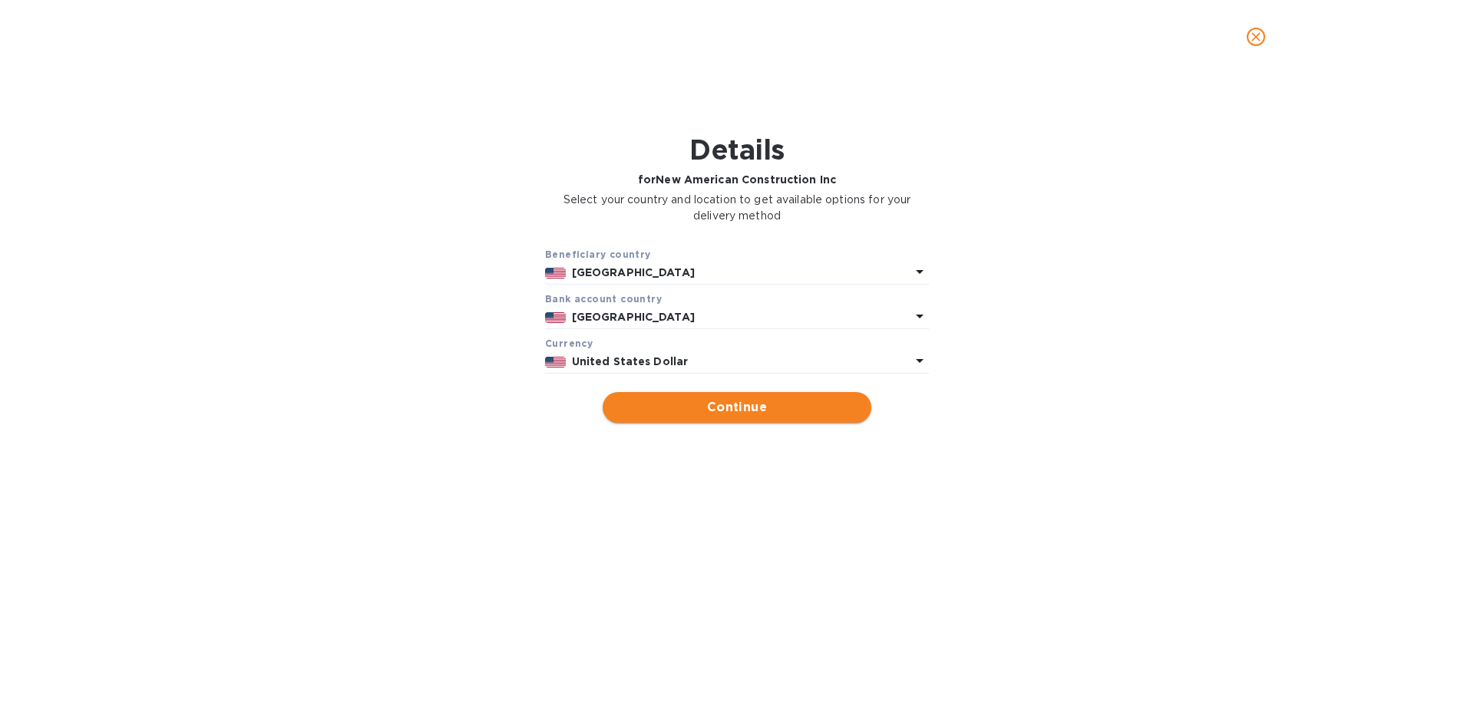
click at [794, 414] on span "Continue" at bounding box center [737, 407] width 244 height 18
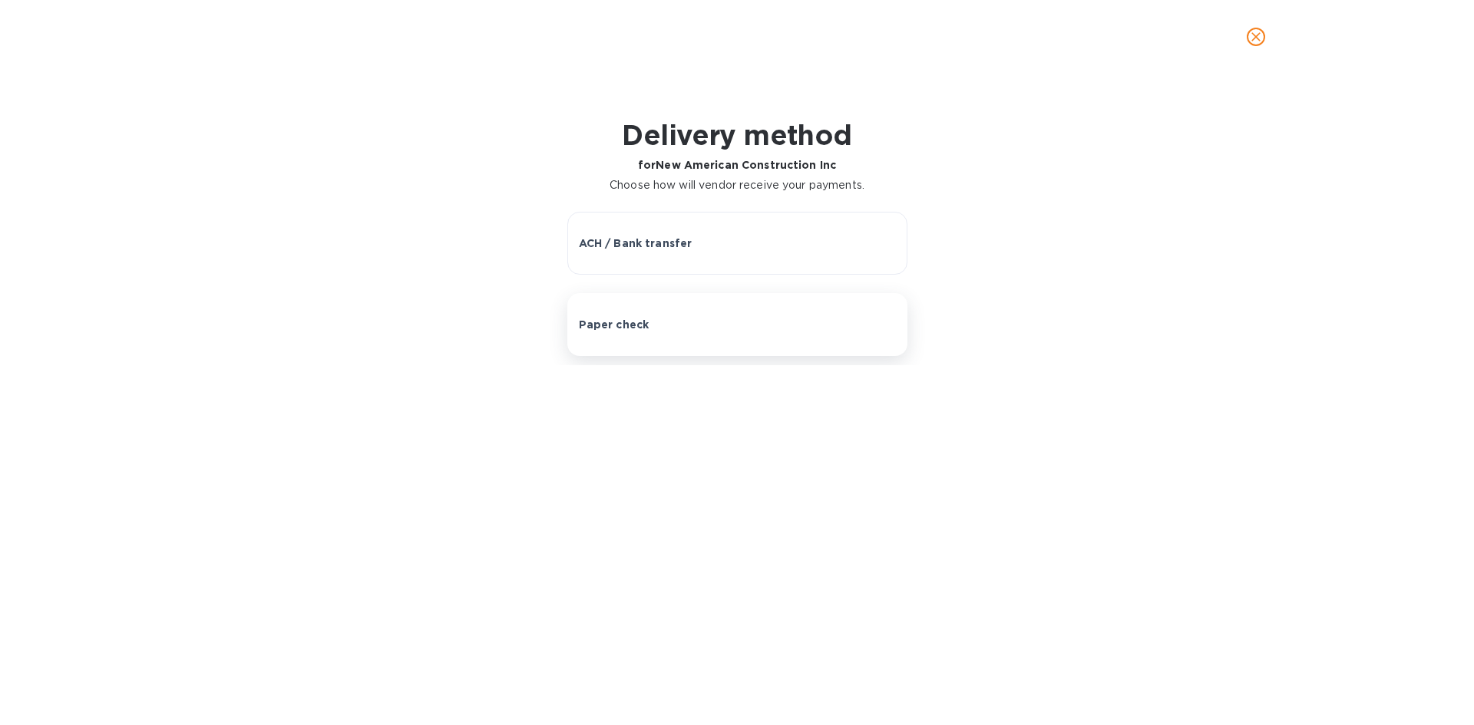
click at [642, 331] on p "Paper check" at bounding box center [614, 324] width 71 height 15
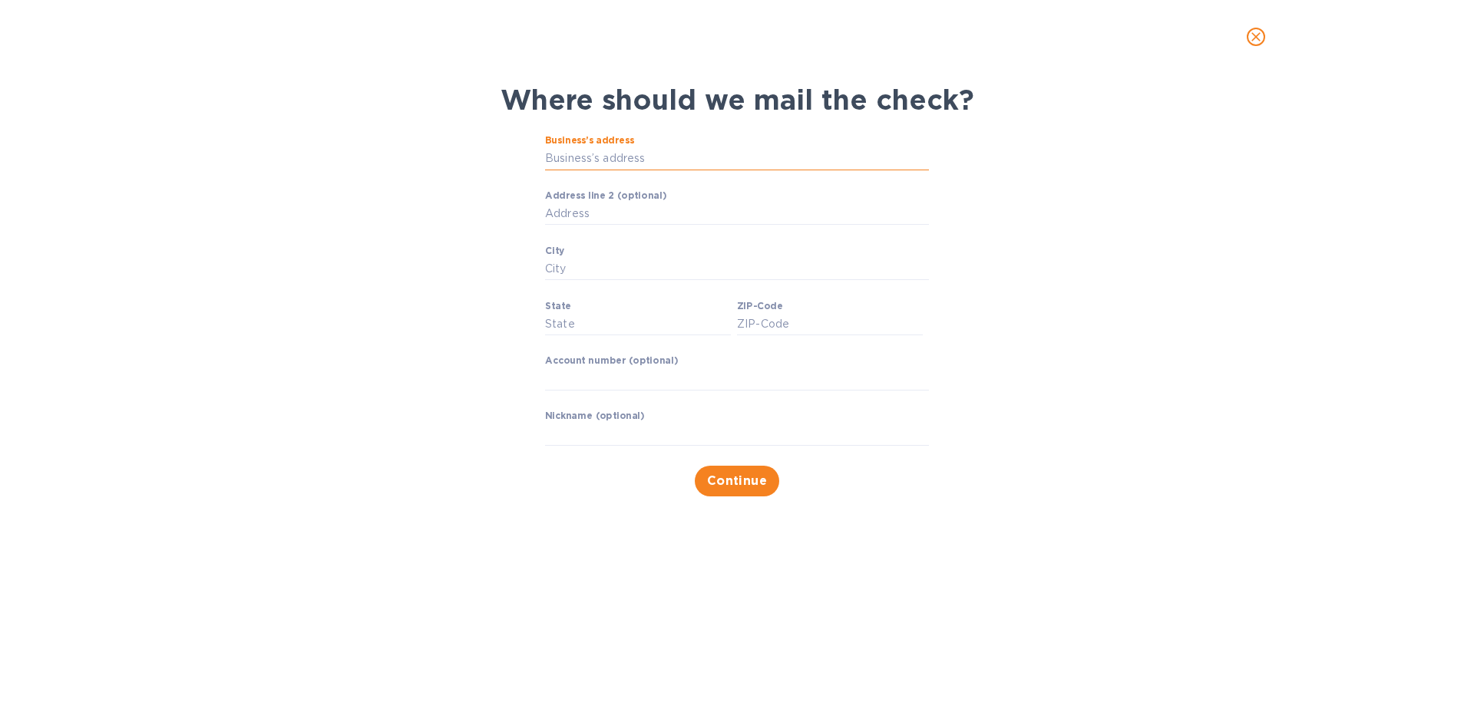
click at [596, 159] on input "Business’s address" at bounding box center [737, 158] width 384 height 23
drag, startPoint x: 614, startPoint y: 162, endPoint x: 616, endPoint y: 176, distance: 14.0
click at [614, 162] on input "Business’s address" at bounding box center [737, 158] width 384 height 23
click at [740, 482] on span "Continue" at bounding box center [737, 481] width 61 height 18
